Goal: Use online tool/utility: Utilize a website feature to perform a specific function

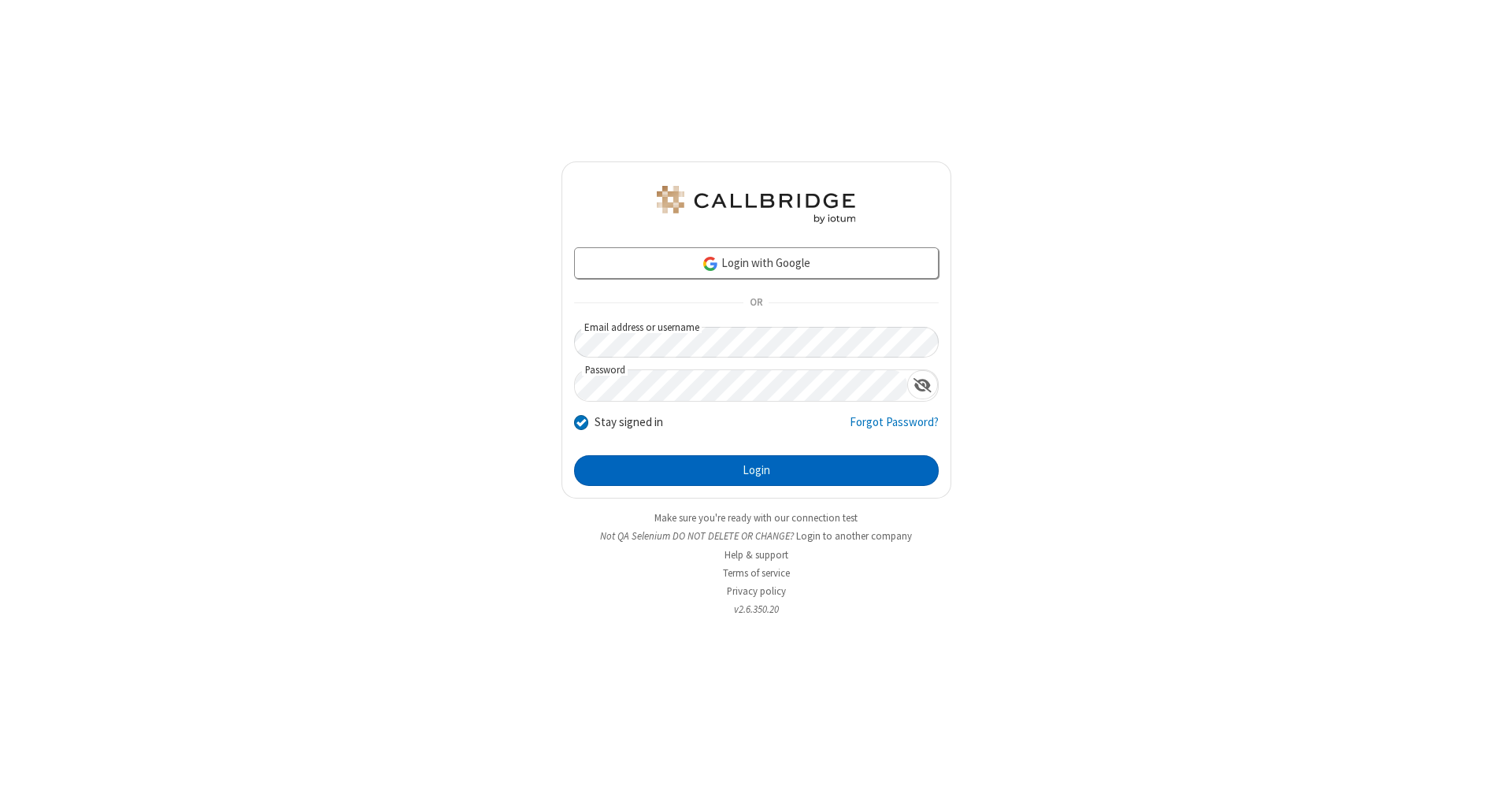
click at [756, 471] on button "Login" at bounding box center [756, 471] width 364 height 32
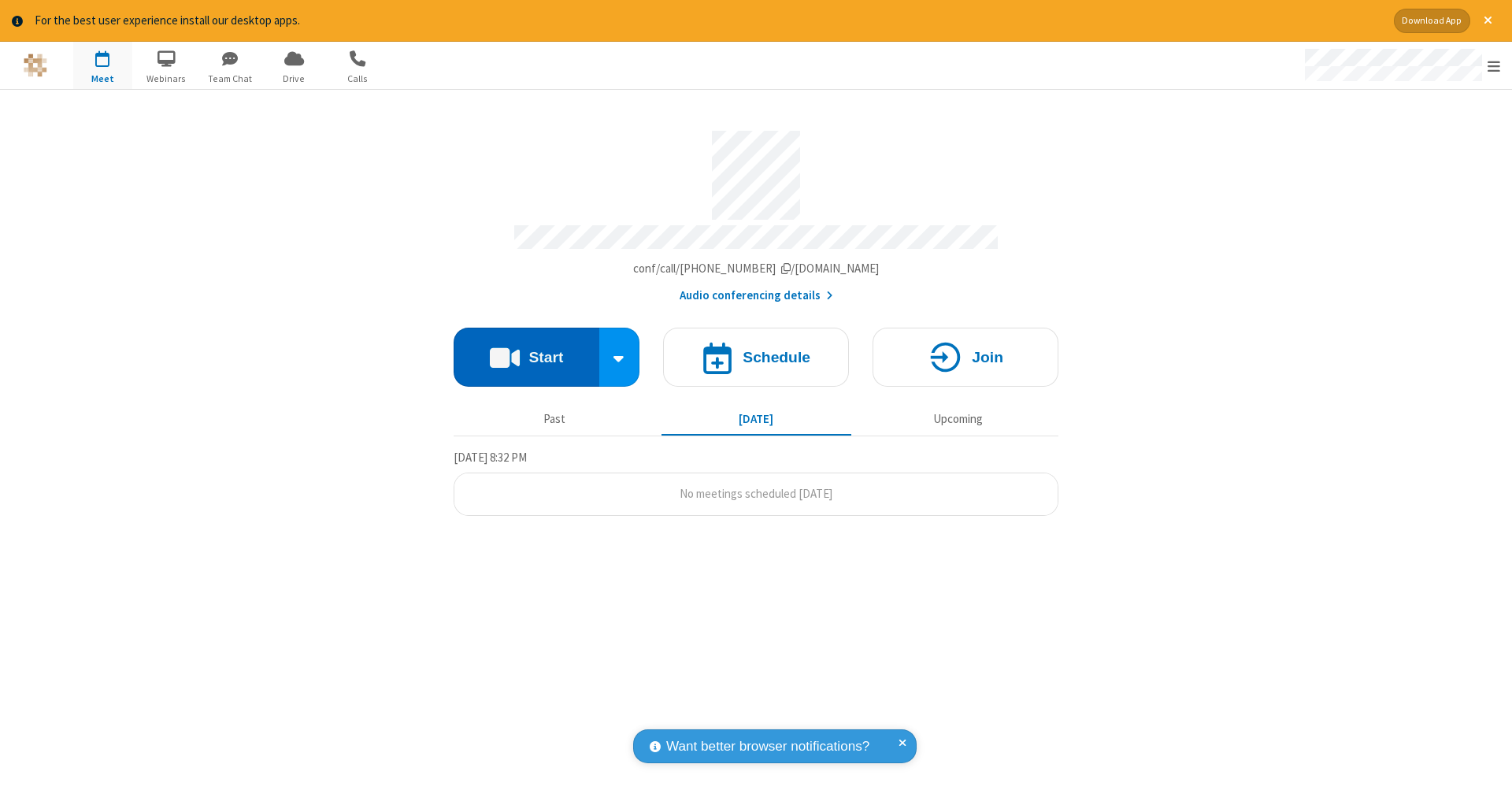
click at [526, 349] on button "Start" at bounding box center [526, 357] width 145 height 59
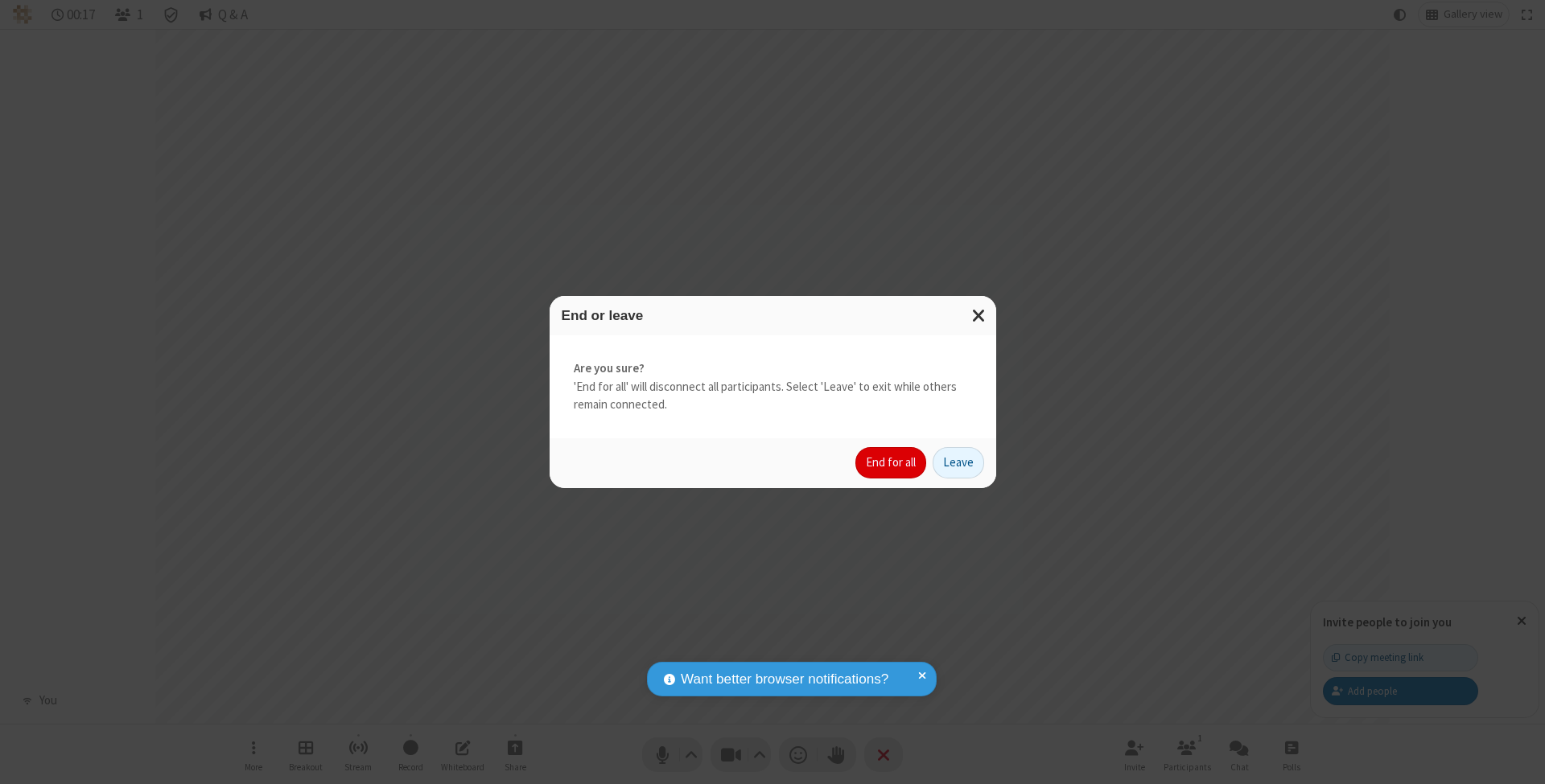
click at [891, 461] on button "End for all" at bounding box center [891, 463] width 71 height 32
